Goal: Task Accomplishment & Management: Manage account settings

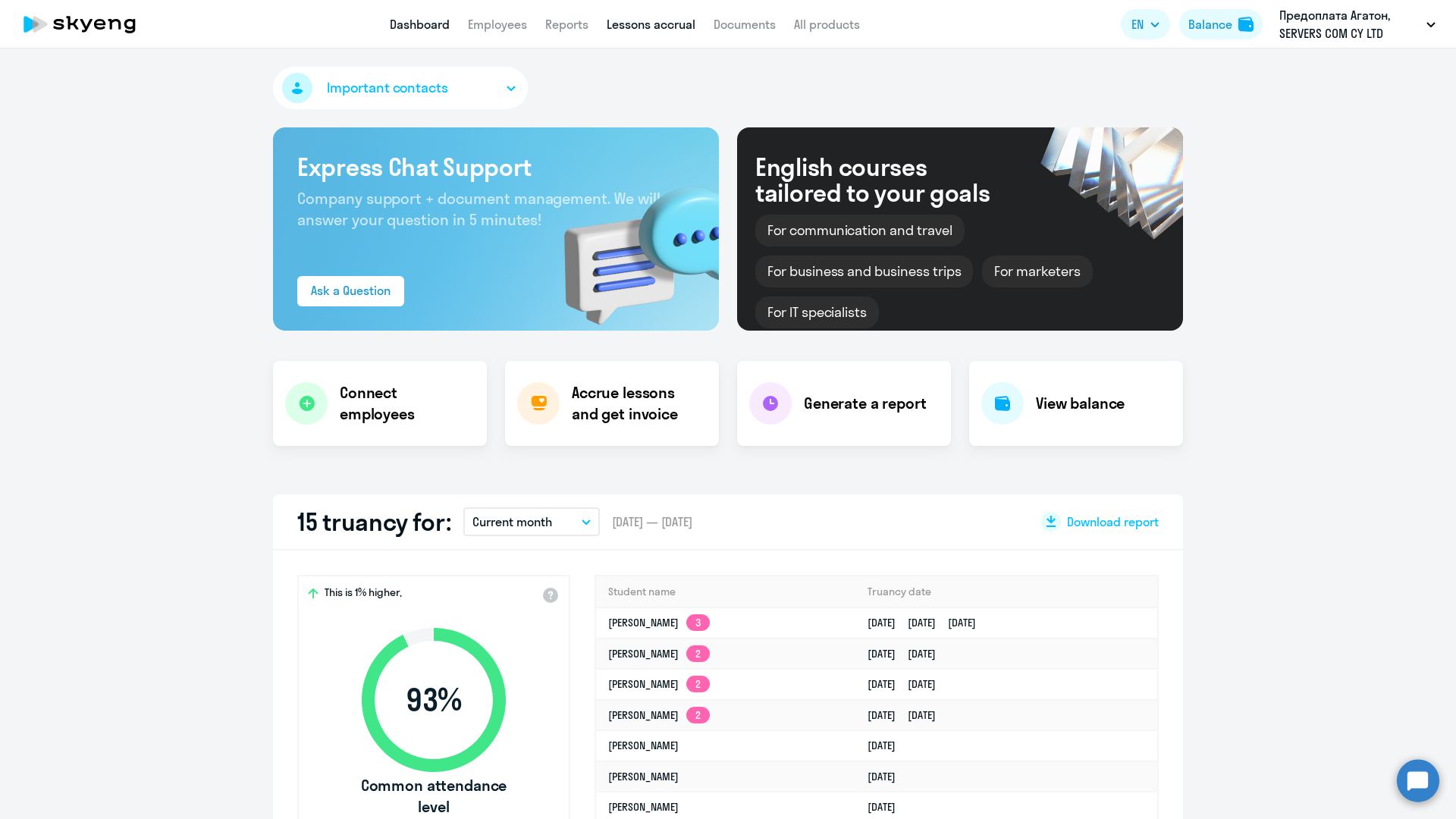
click at [643, 27] on link "Lessons accrual" at bounding box center [651, 24] width 88 height 15
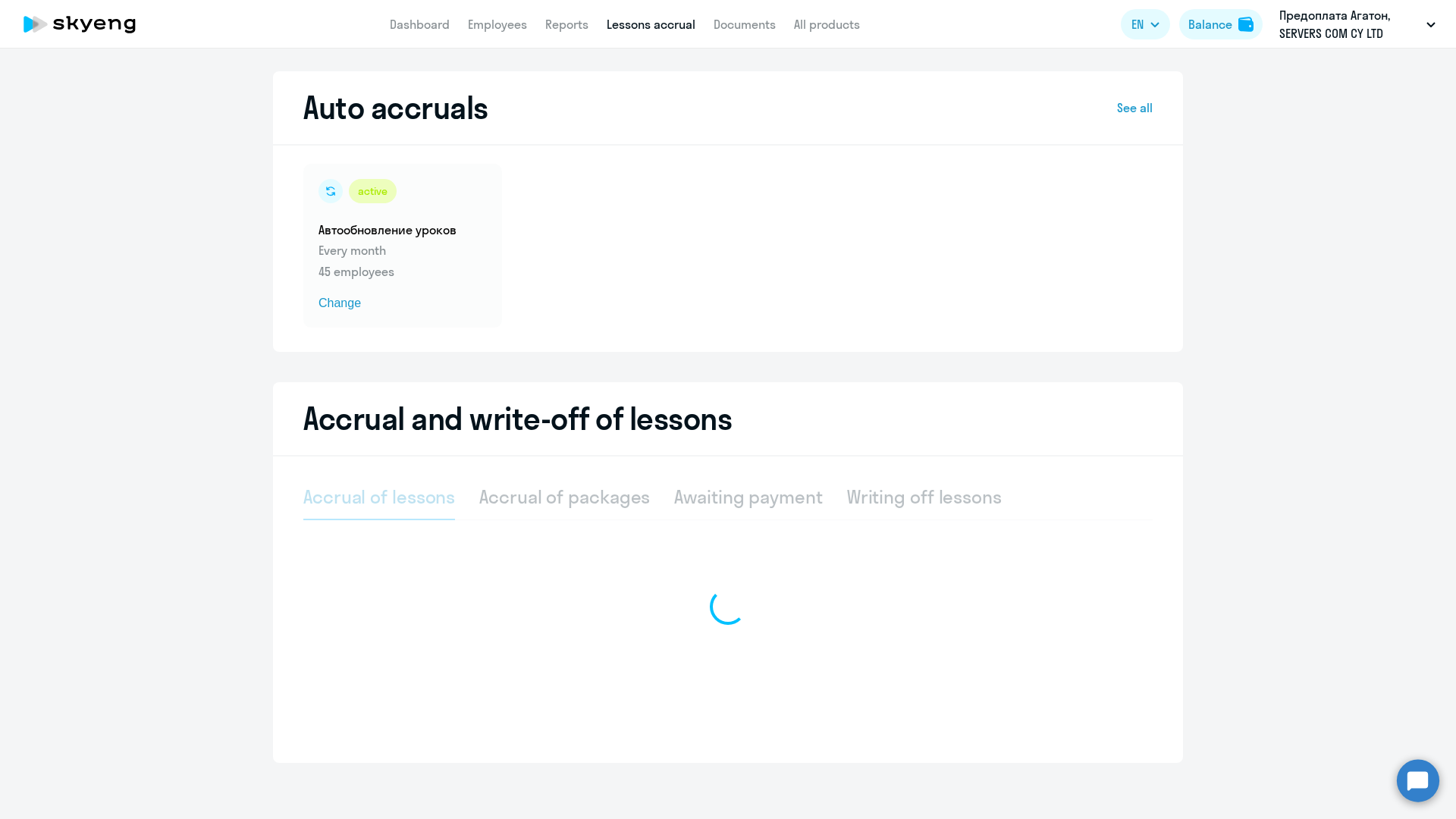
select select "10"
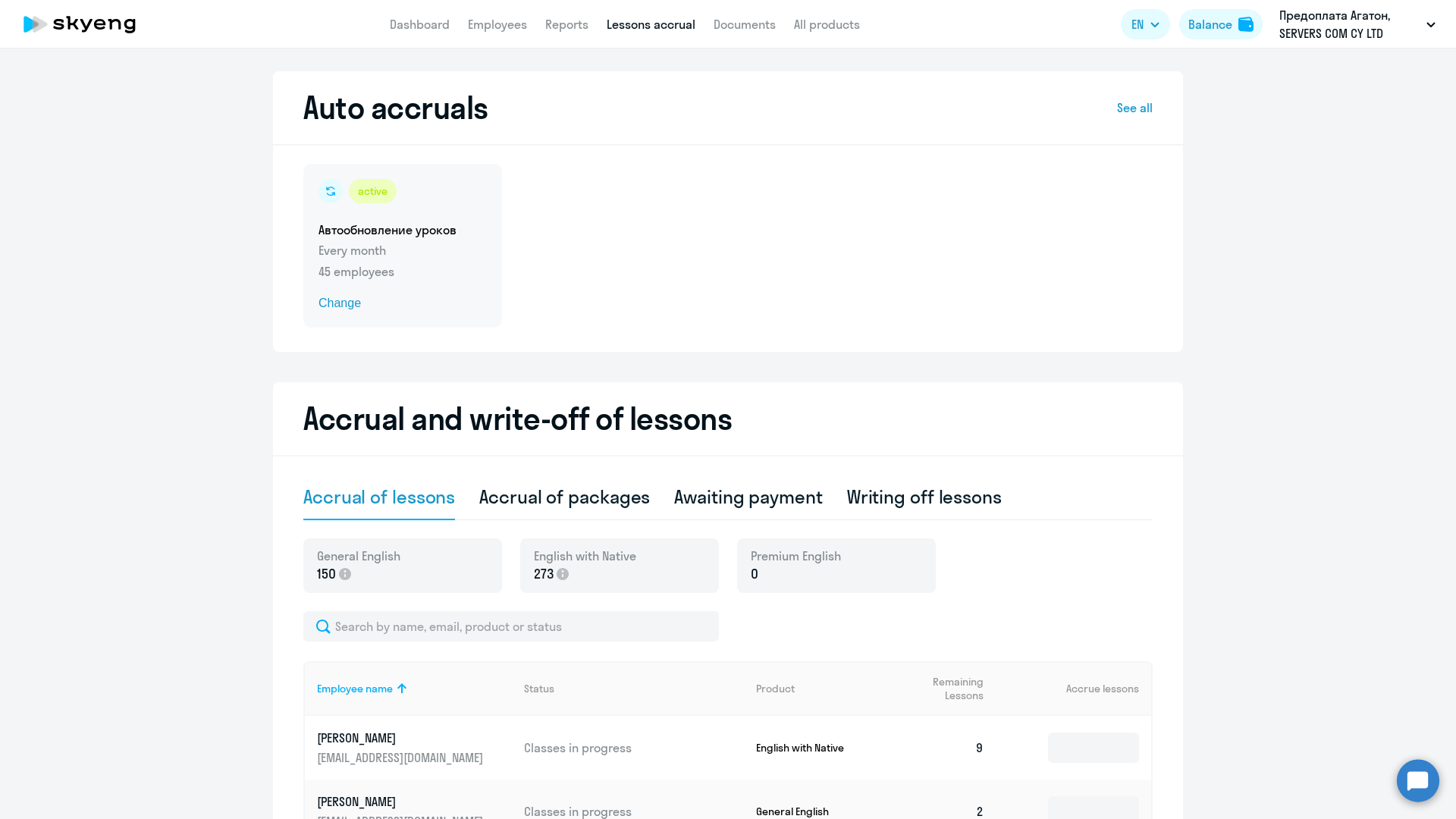
click at [456, 260] on div "active Автообновление уроков Every month 45 employees Change" at bounding box center [403, 246] width 198 height 164
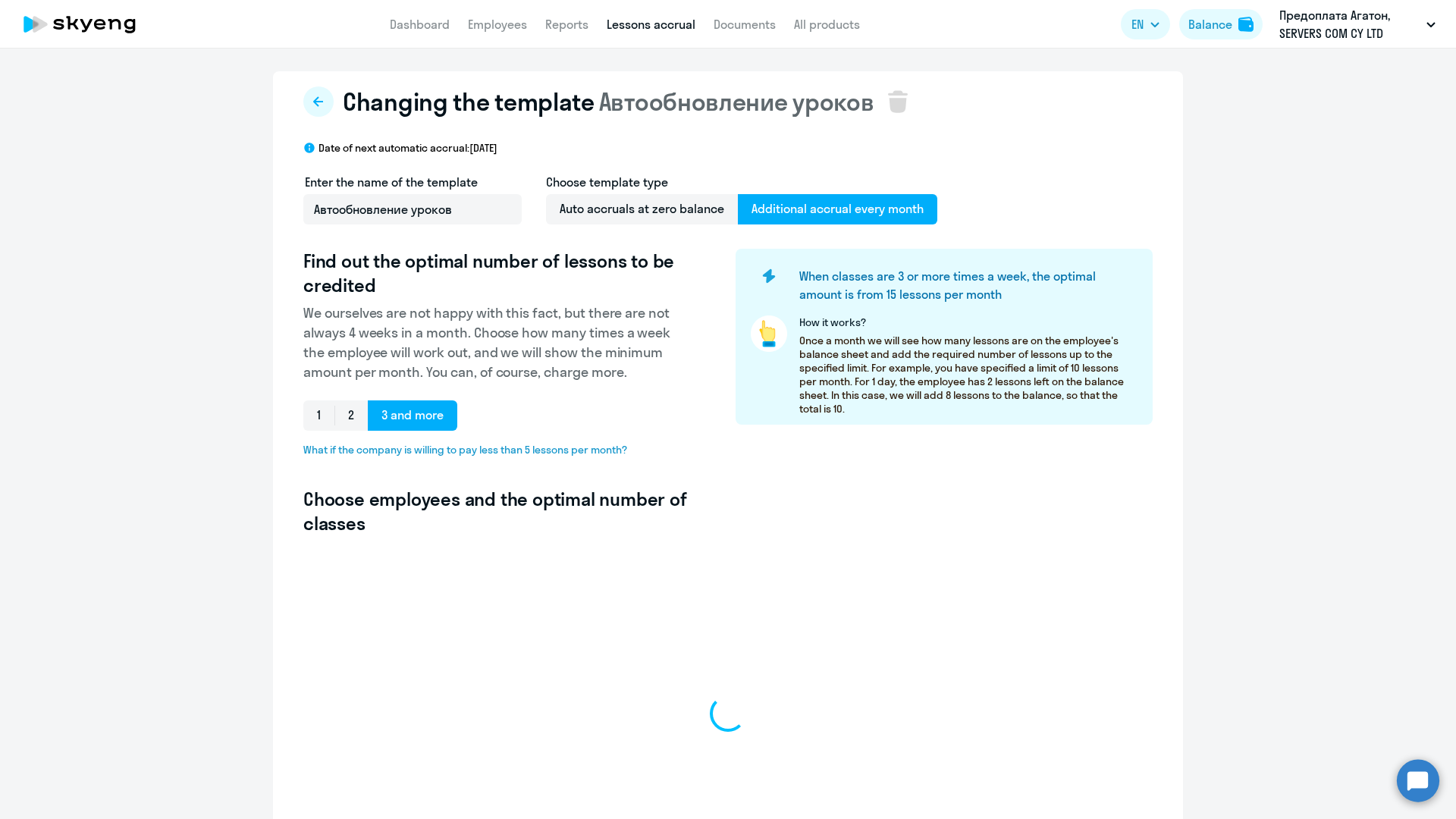
select select "10"
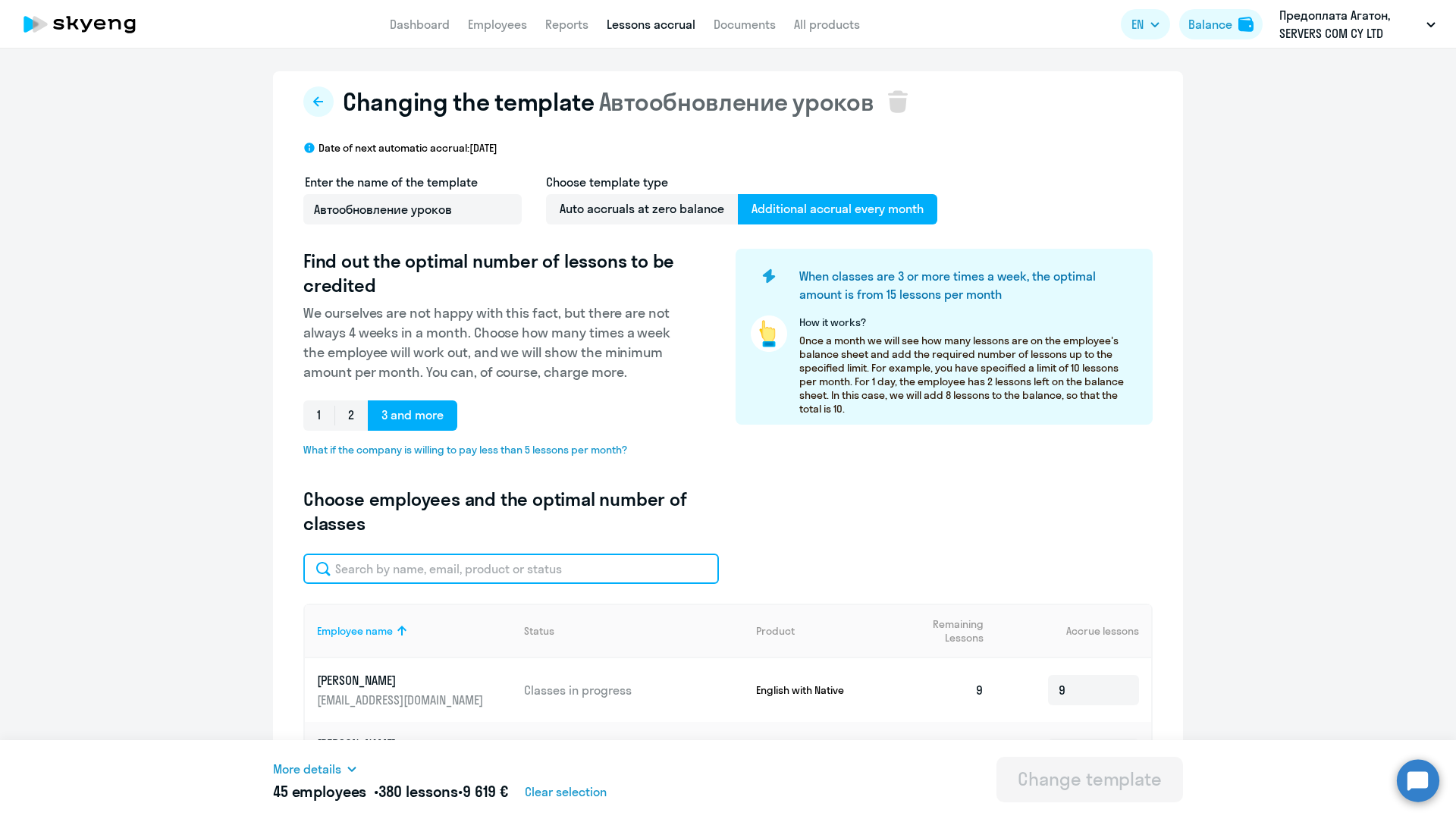
click at [392, 570] on input "text" at bounding box center [511, 569] width 415 height 30
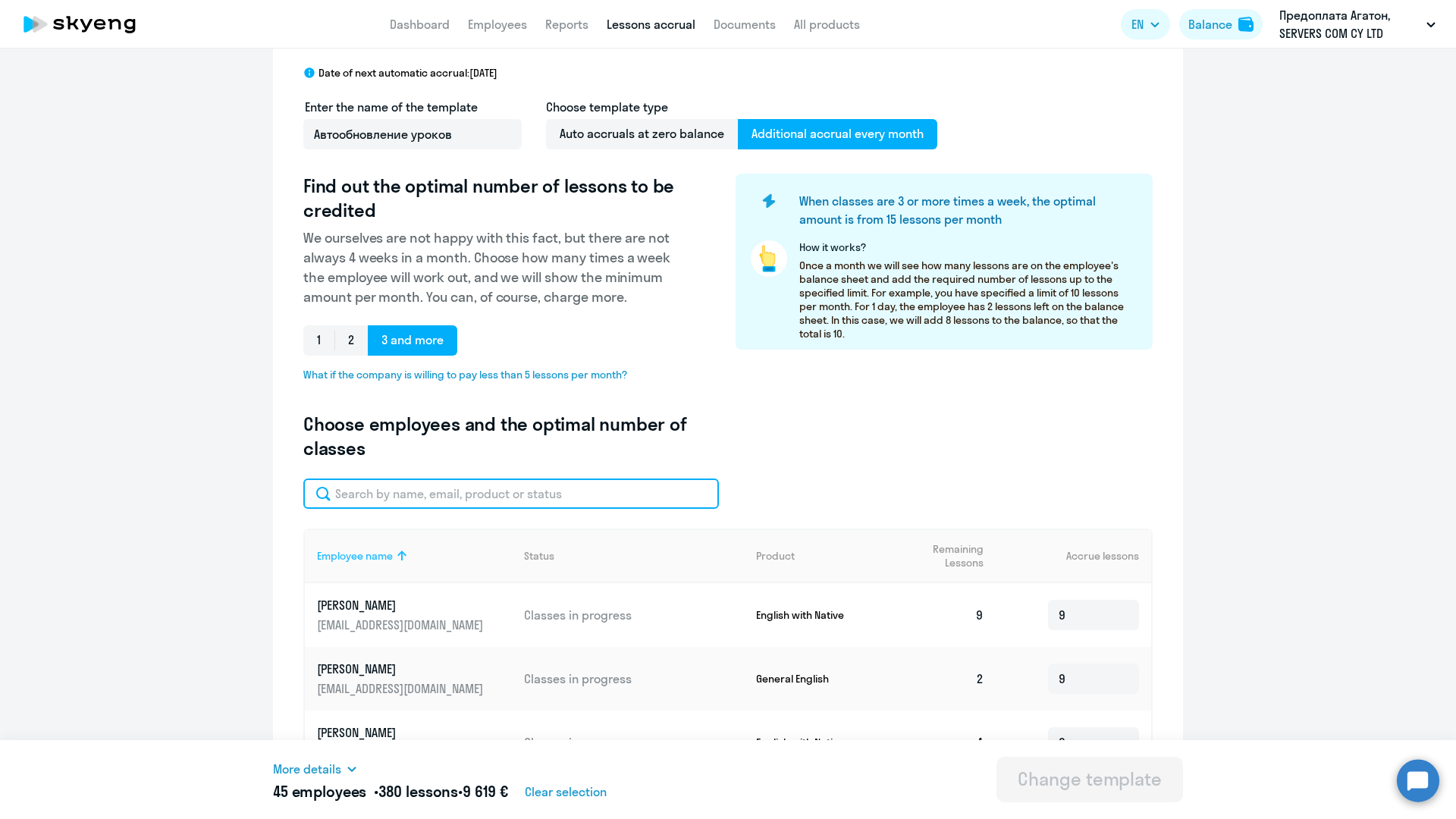
scroll to position [95, 0]
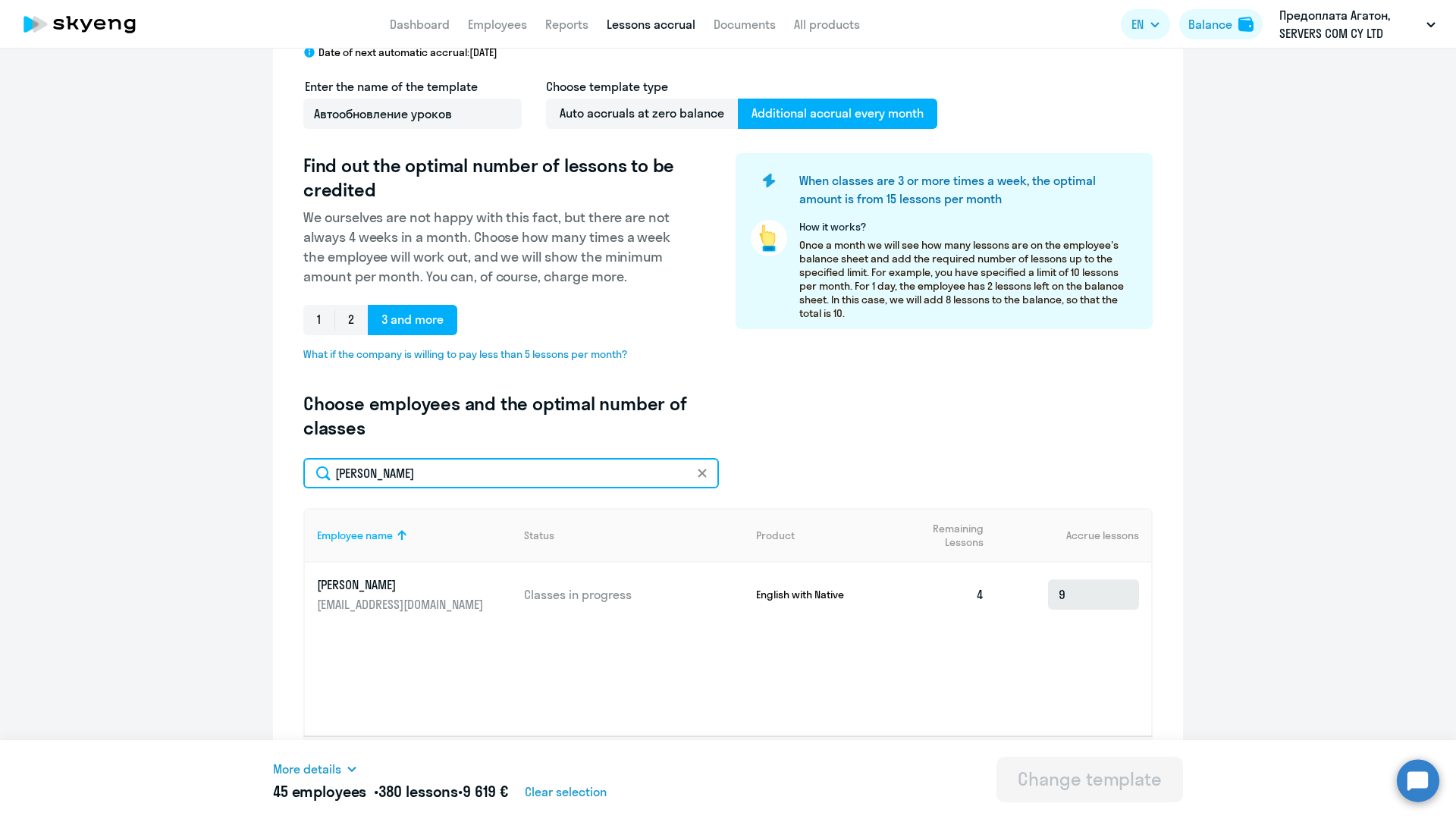
type input "[PERSON_NAME]"
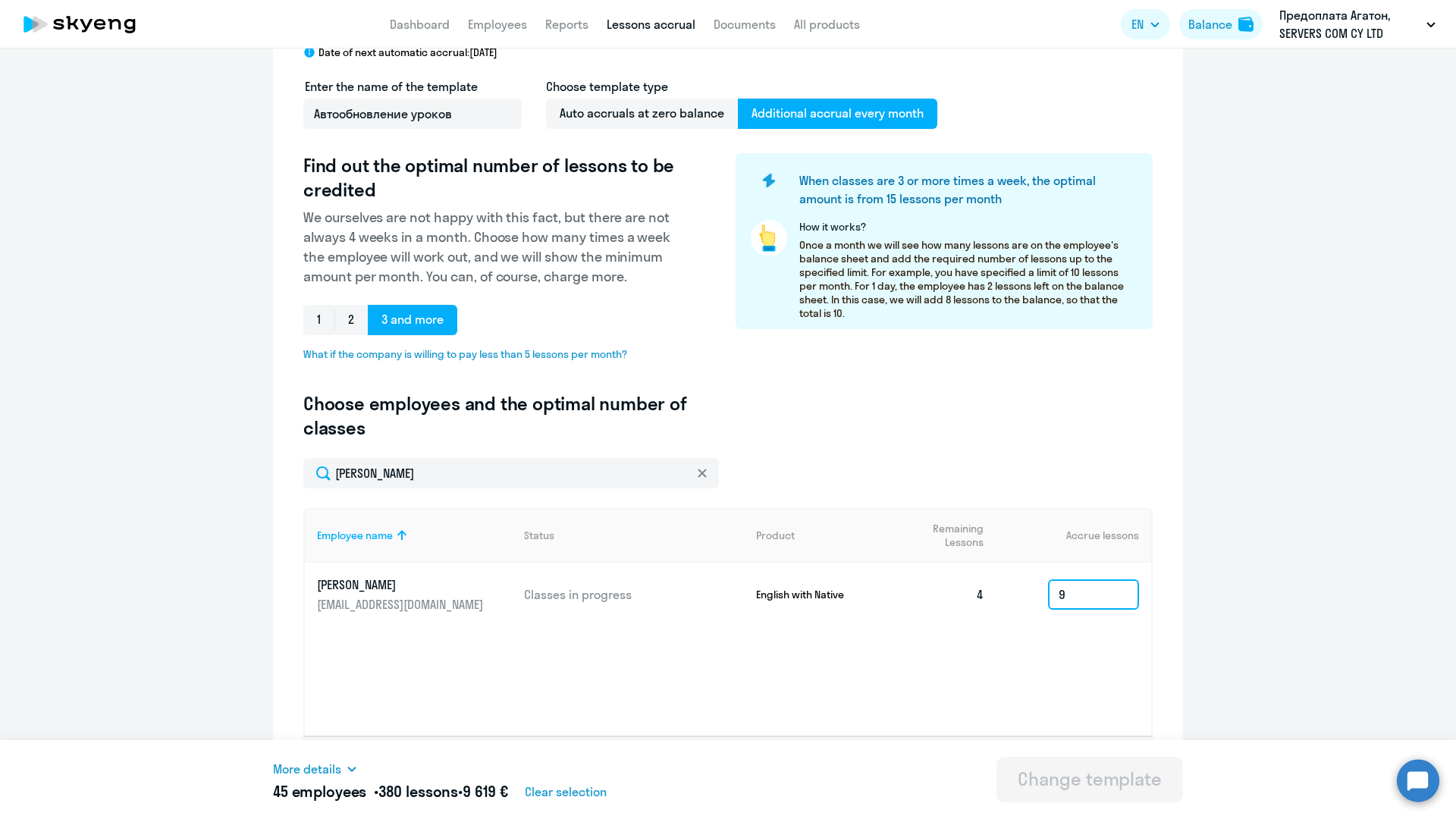
click at [1111, 602] on input "9" at bounding box center [1094, 594] width 91 height 30
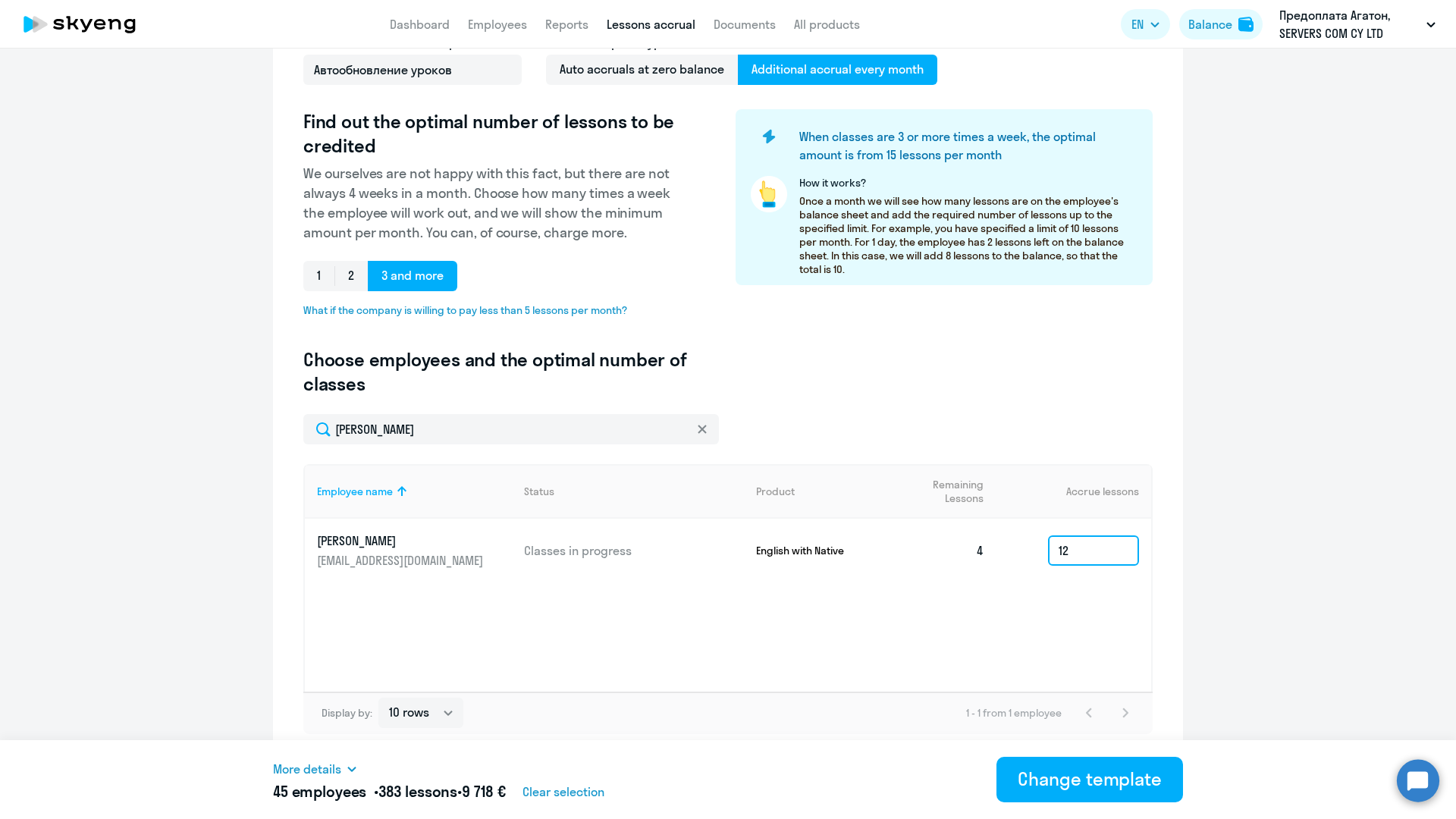
scroll to position [139, 0]
type input "12"
click at [1100, 779] on div "Change template" at bounding box center [1090, 779] width 144 height 25
